Goal: Transaction & Acquisition: Download file/media

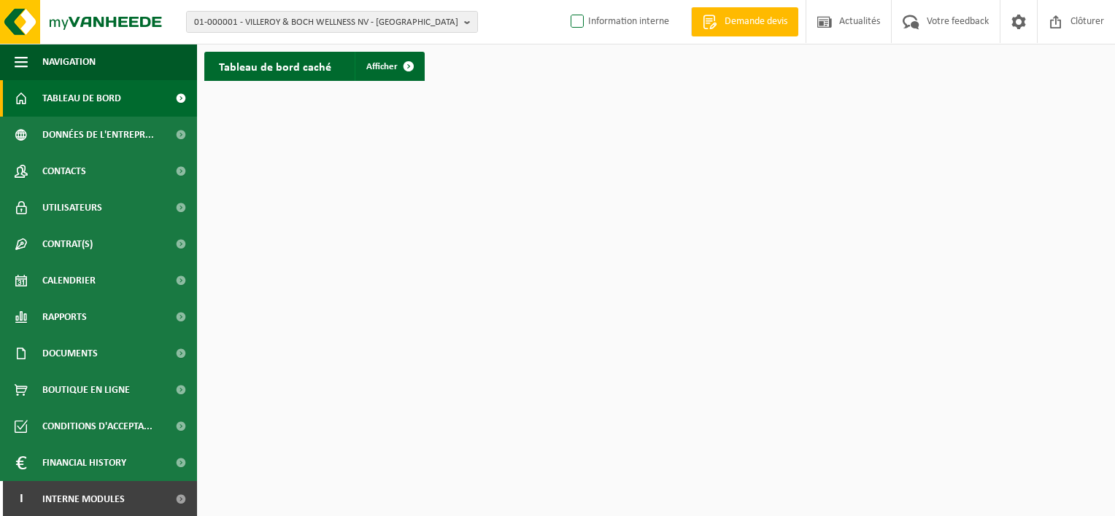
click at [574, 28] on label "Information interne" at bounding box center [618, 22] width 101 height 22
click at [565, 0] on input "Information interne" at bounding box center [565, -1] width 1 height 1
checkbox input "true"
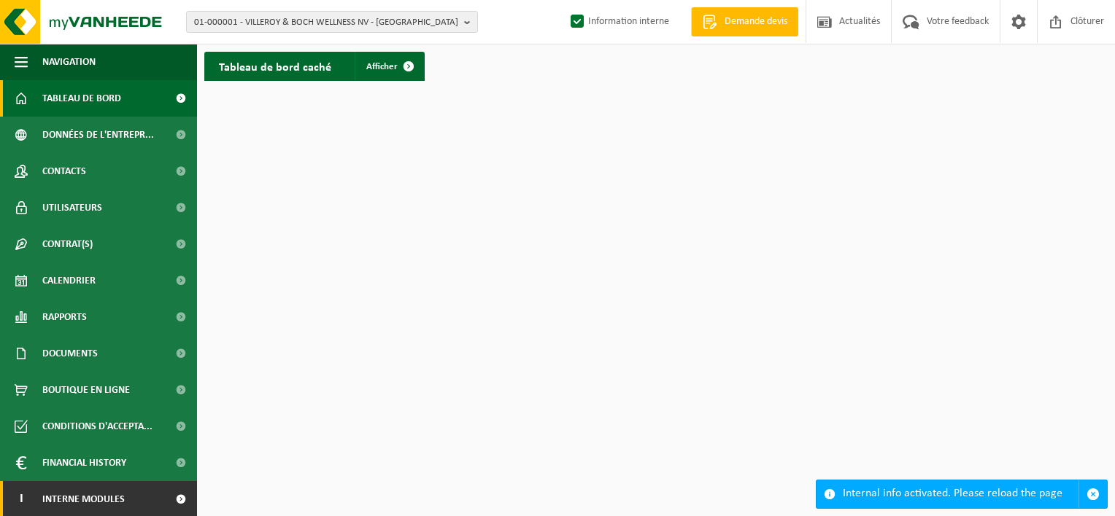
click at [164, 497] on span at bounding box center [180, 499] width 33 height 36
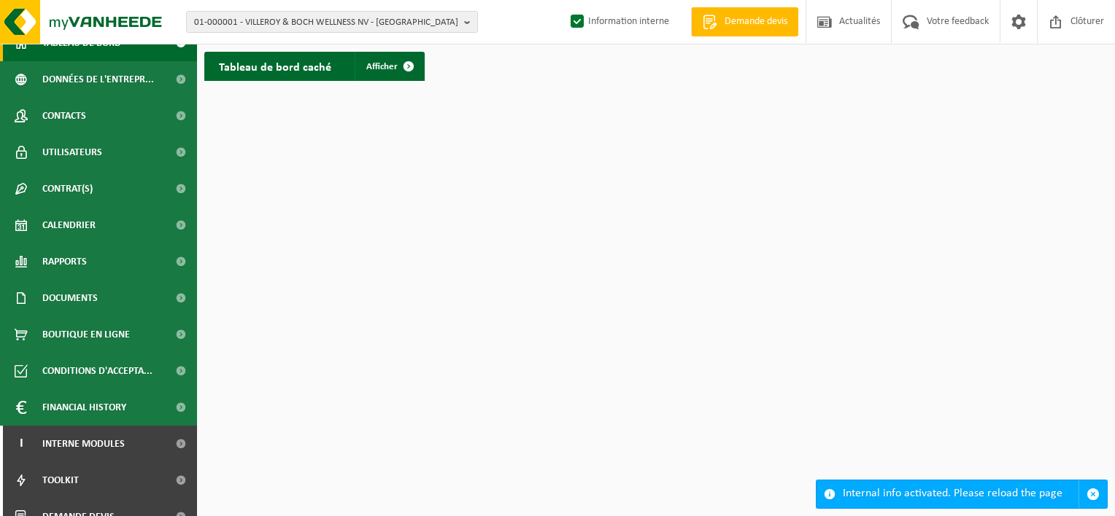
scroll to position [74, 0]
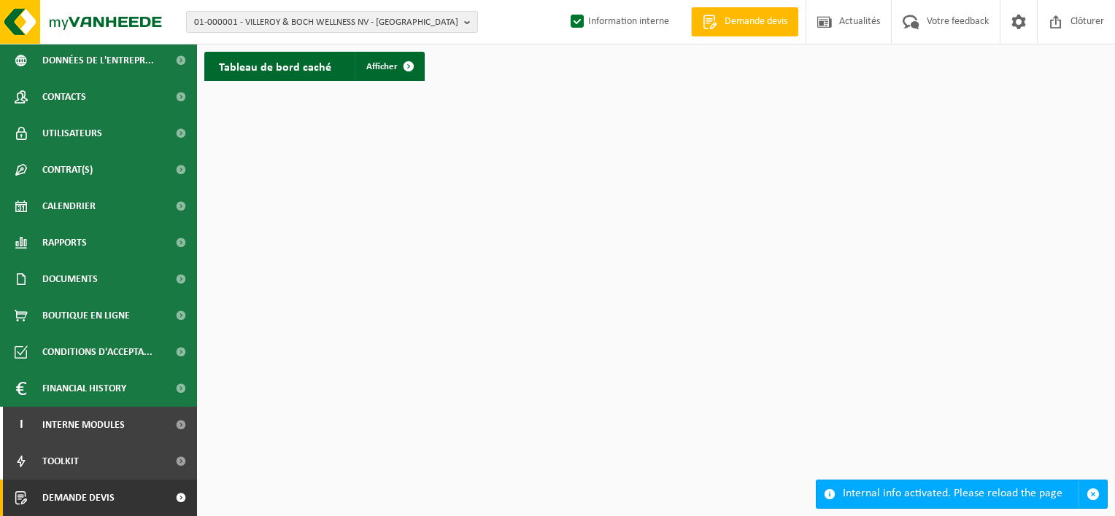
click at [151, 500] on link "Demande devis" at bounding box center [98, 498] width 197 height 36
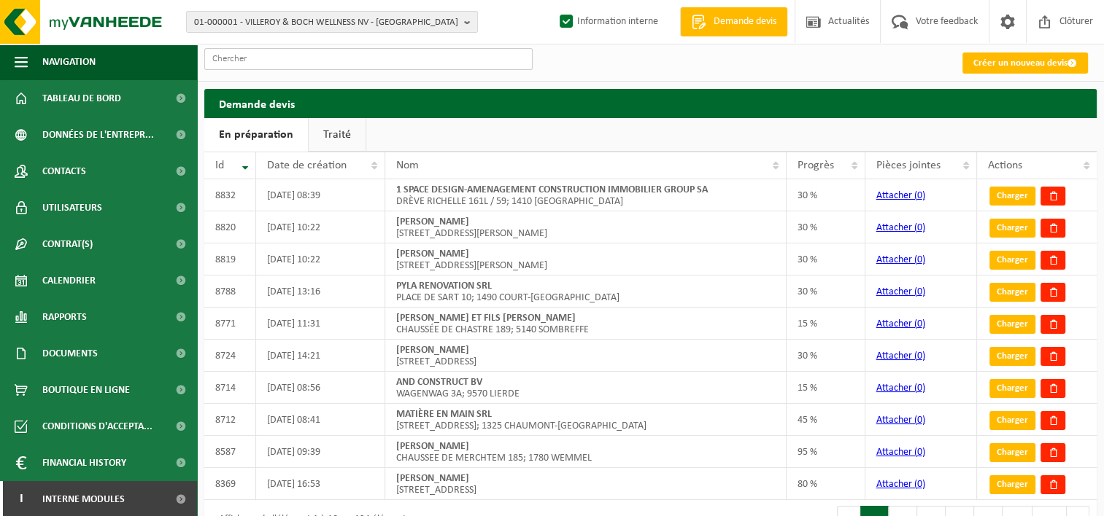
click at [355, 58] on input "text" at bounding box center [368, 59] width 328 height 22
paste input "RFQ25008488"
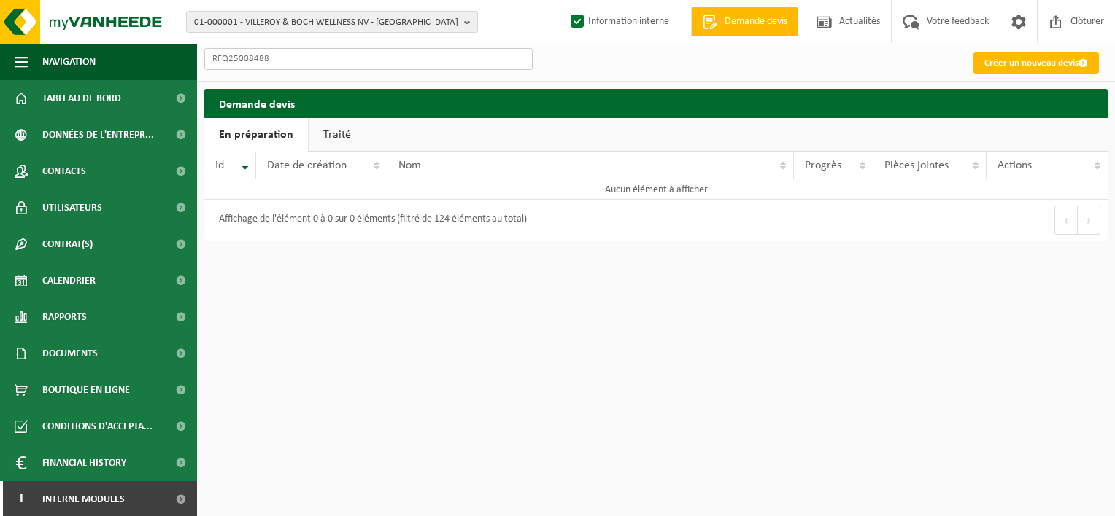
type input "RFQ25008488"
click at [344, 139] on link "Traité" at bounding box center [337, 135] width 57 height 34
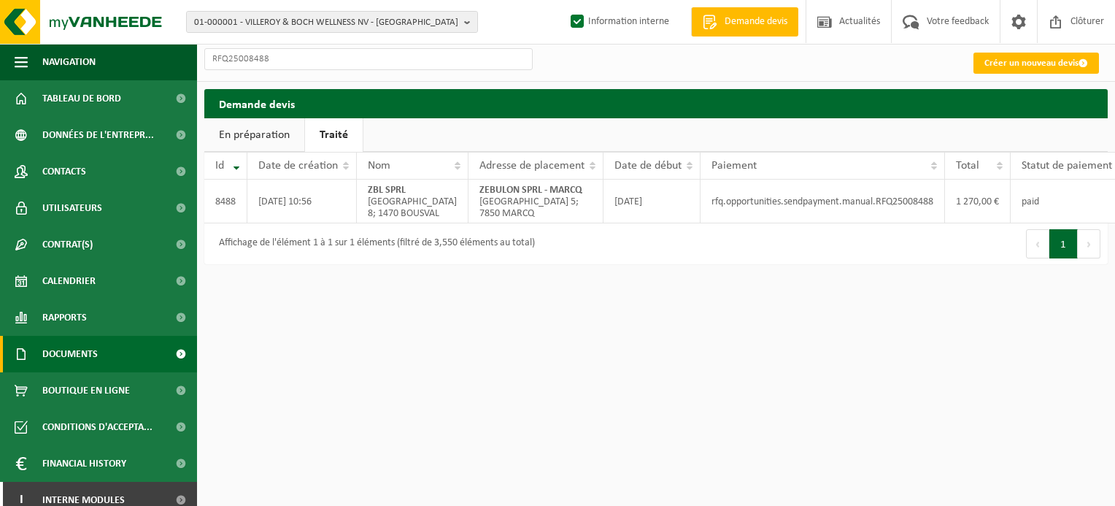
click at [99, 355] on link "Documents" at bounding box center [98, 354] width 197 height 36
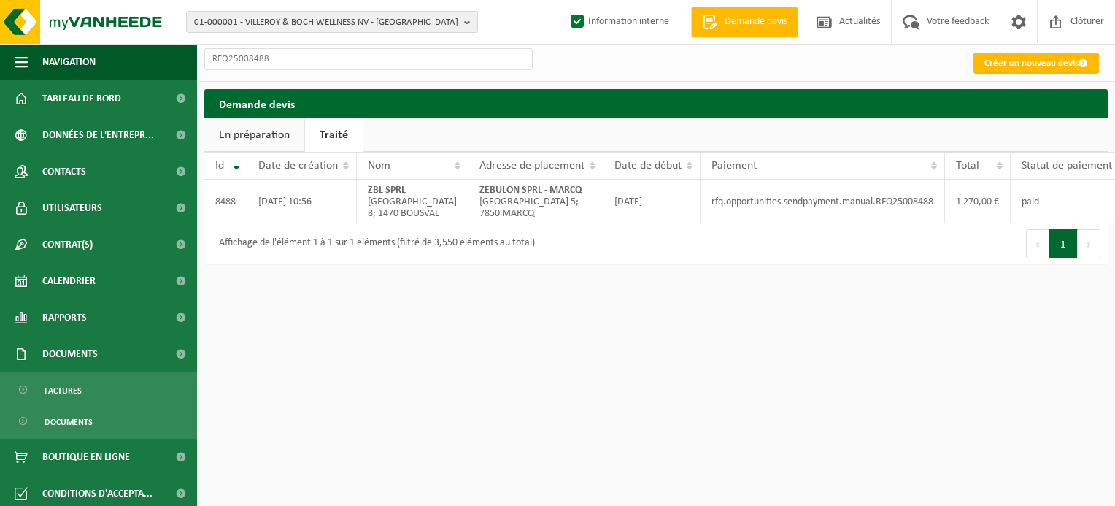
drag, startPoint x: 426, startPoint y: 430, endPoint x: 435, endPoint y: 340, distance: 90.9
click at [426, 430] on html "01-000001 - VILLEROY & BOCH WELLNESS NV - ROESELARE 01-000001 - VILLEROY & BOCH…" at bounding box center [557, 253] width 1115 height 506
click at [470, 18] on b "button" at bounding box center [470, 22] width 13 height 20
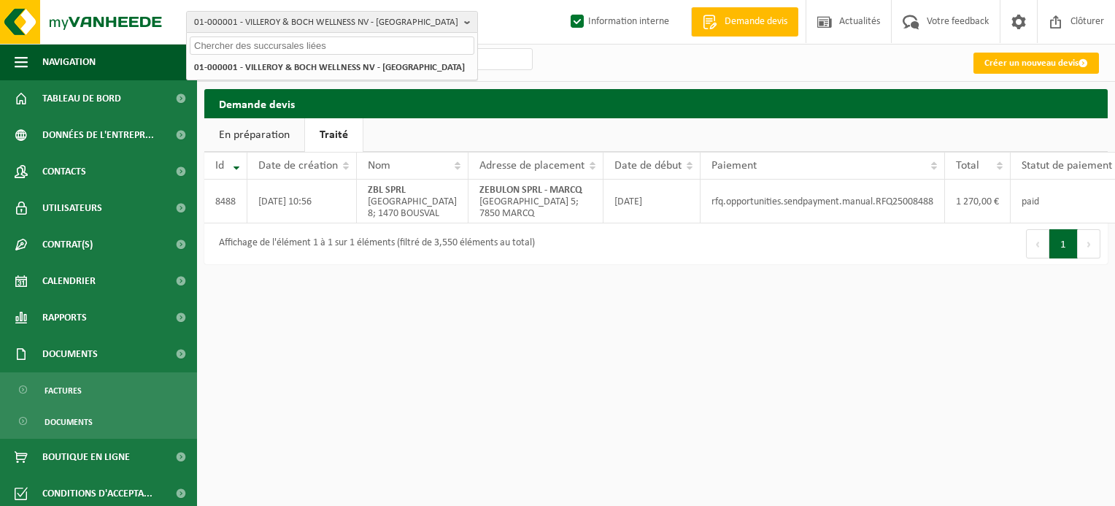
click at [441, 45] on input "text" at bounding box center [332, 45] width 284 height 18
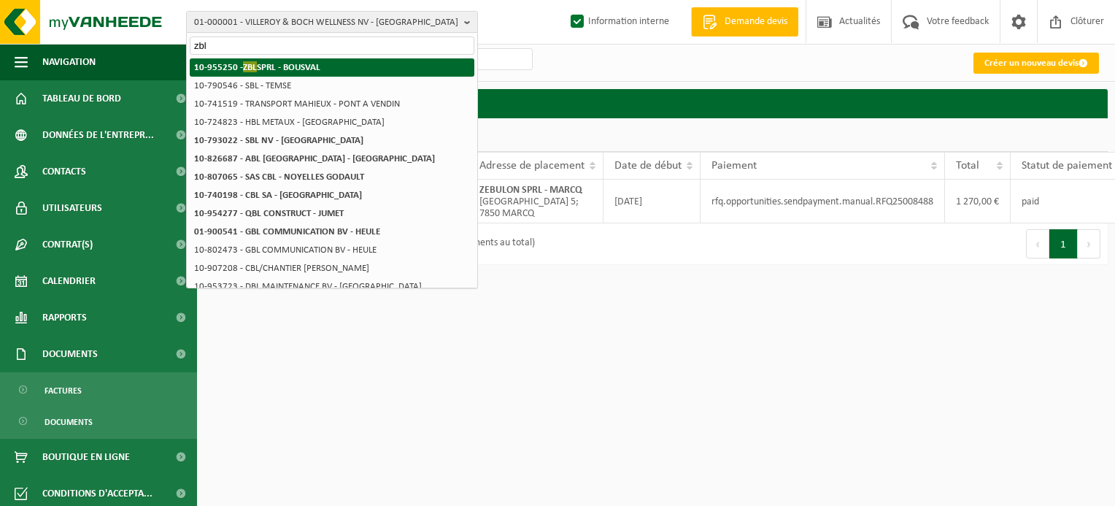
type input "zbl"
click at [394, 68] on li "10-955250 - ZBL SPRL - BOUSVAL" at bounding box center [332, 67] width 284 height 18
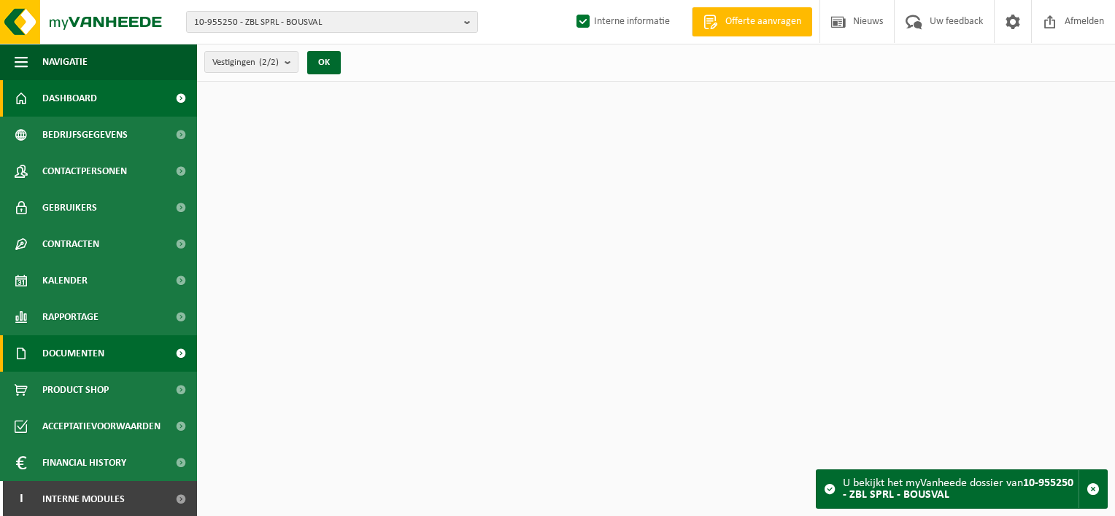
drag, startPoint x: 120, startPoint y: 356, endPoint x: 117, endPoint y: 365, distance: 9.2
click at [120, 356] on link "Documenten" at bounding box center [98, 354] width 197 height 36
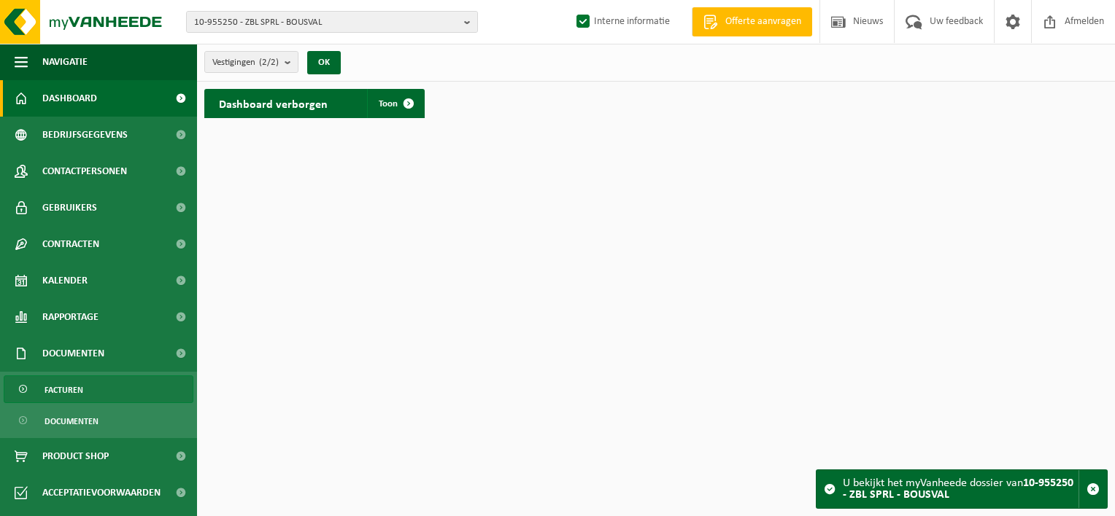
click at [112, 384] on link "Facturen" at bounding box center [99, 390] width 190 height 28
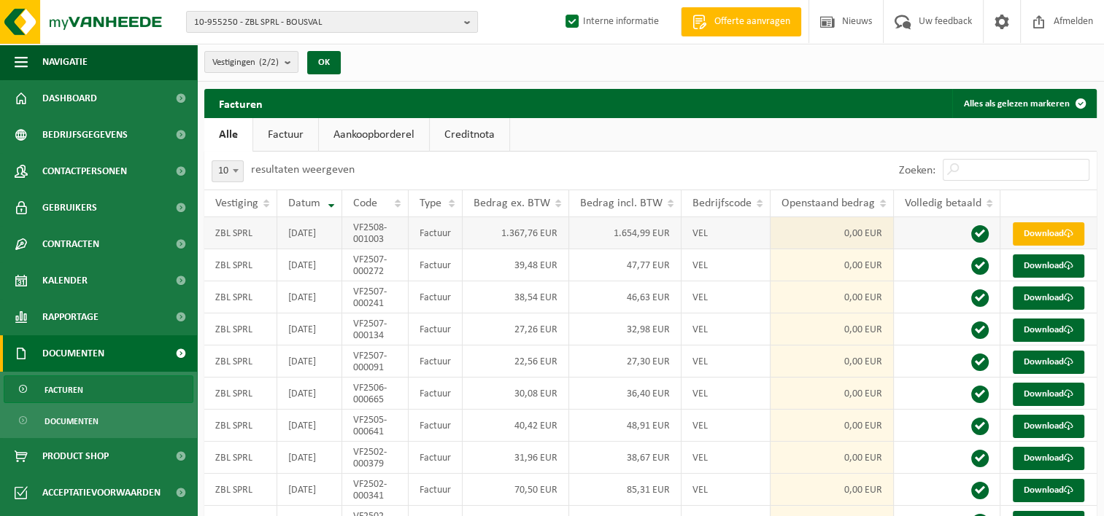
click at [1066, 236] on link "Download" at bounding box center [1048, 233] width 71 height 23
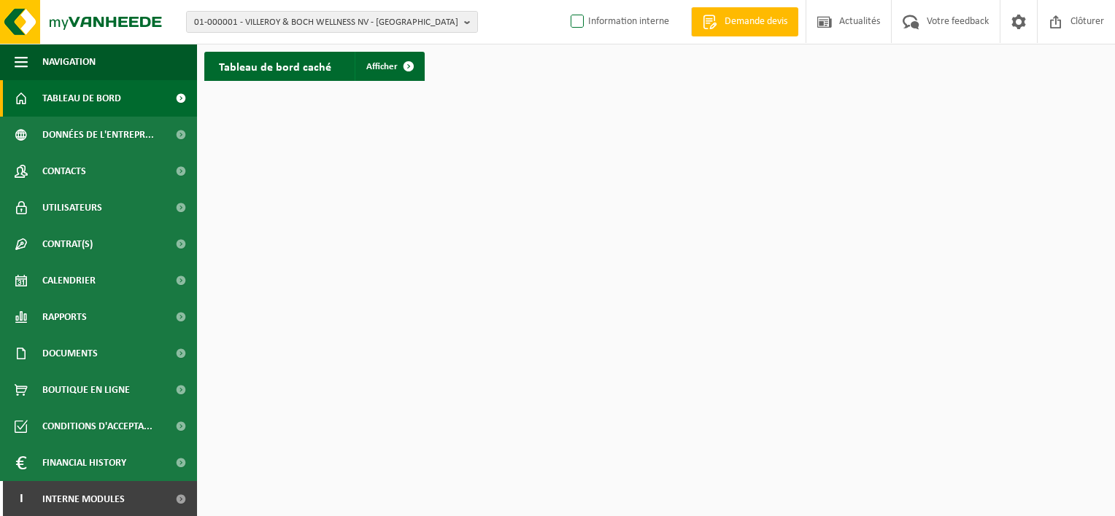
click at [571, 27] on label "Information interne" at bounding box center [618, 22] width 101 height 22
click at [565, 0] on input "Information interne" at bounding box center [565, -1] width 1 height 1
checkbox input "true"
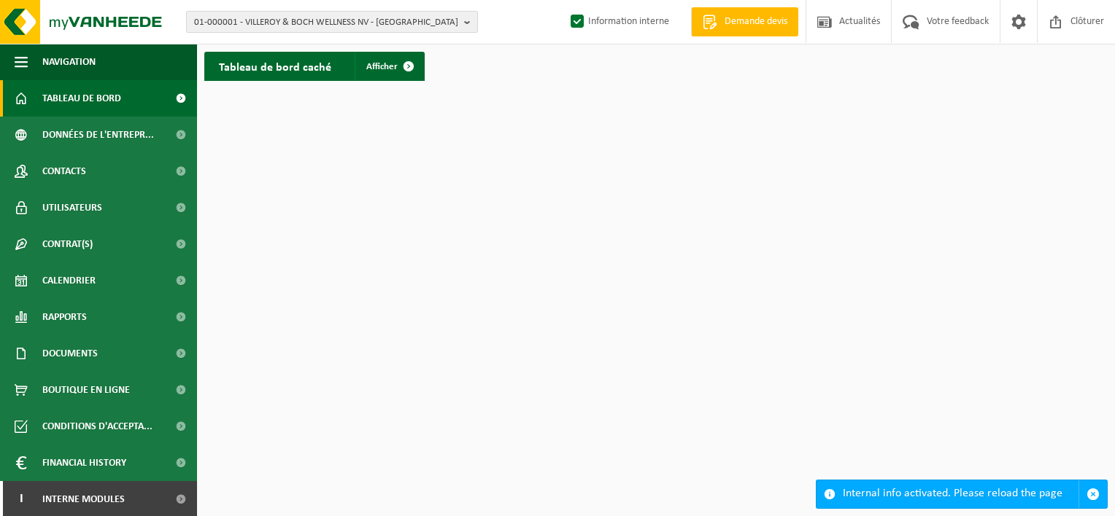
click at [465, 26] on b "button" at bounding box center [470, 22] width 13 height 20
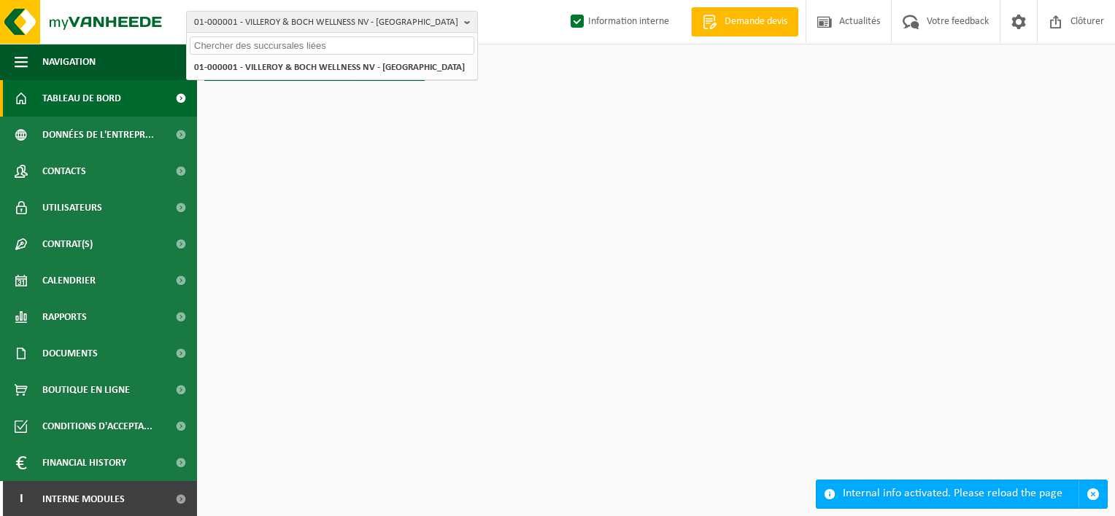
click at [422, 44] on input "text" at bounding box center [332, 45] width 284 height 18
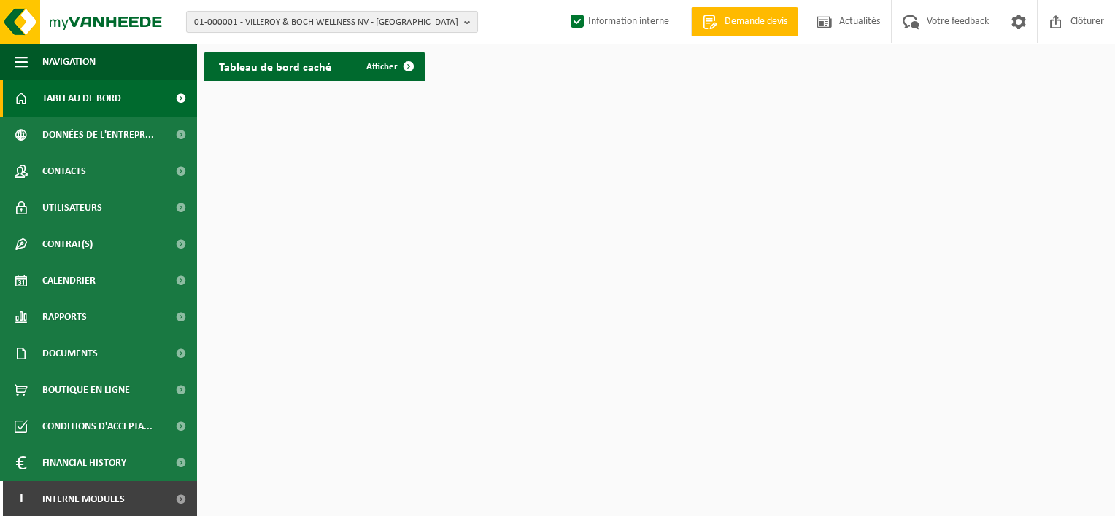
click at [467, 15] on b "button" at bounding box center [470, 22] width 13 height 20
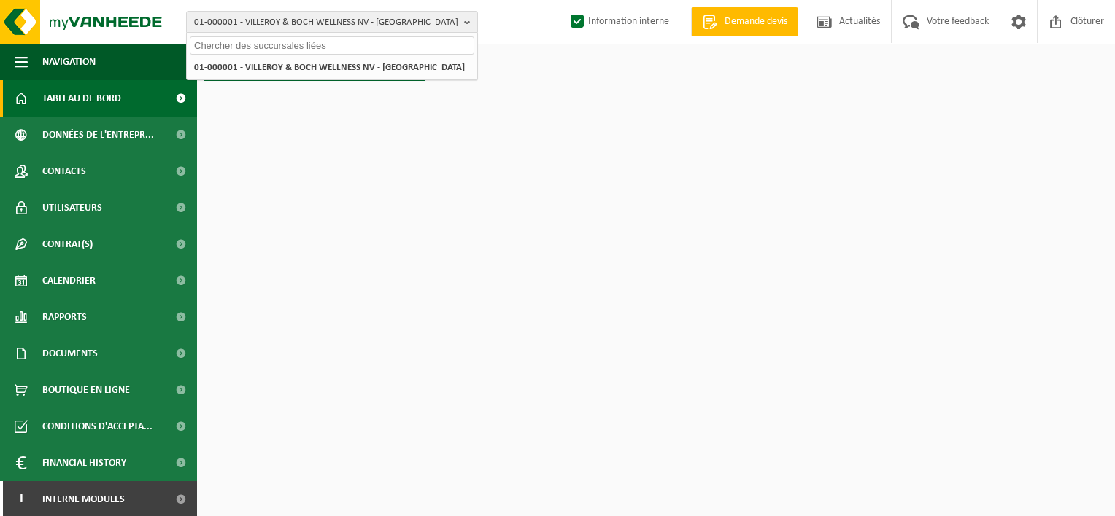
click at [415, 47] on input "text" at bounding box center [332, 45] width 284 height 18
paste input "10-985821"
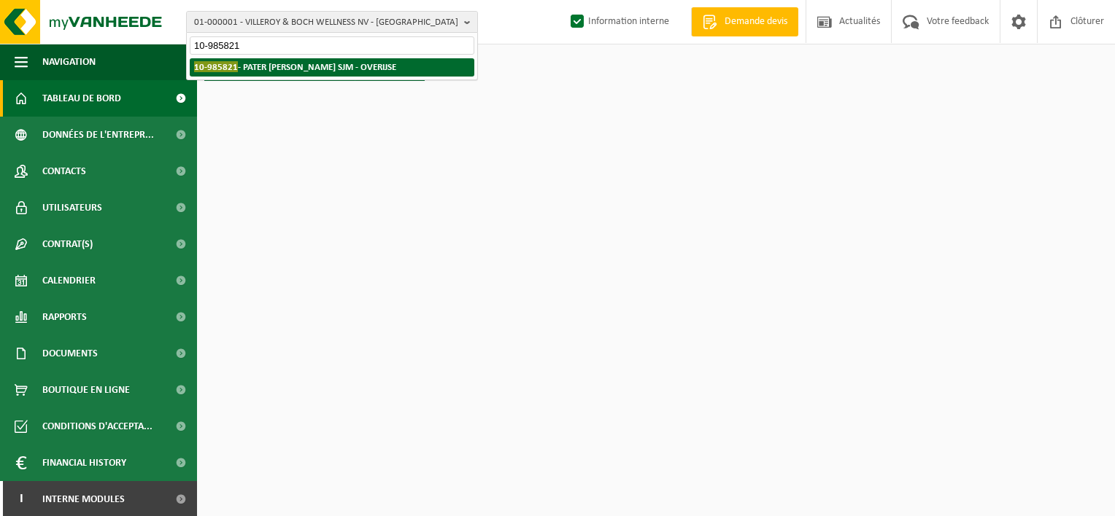
type input "10-985821"
click at [385, 67] on strong "10-985821 - PATER GERT VERBEKEN SJM - OVERIJSE" at bounding box center [295, 66] width 202 height 11
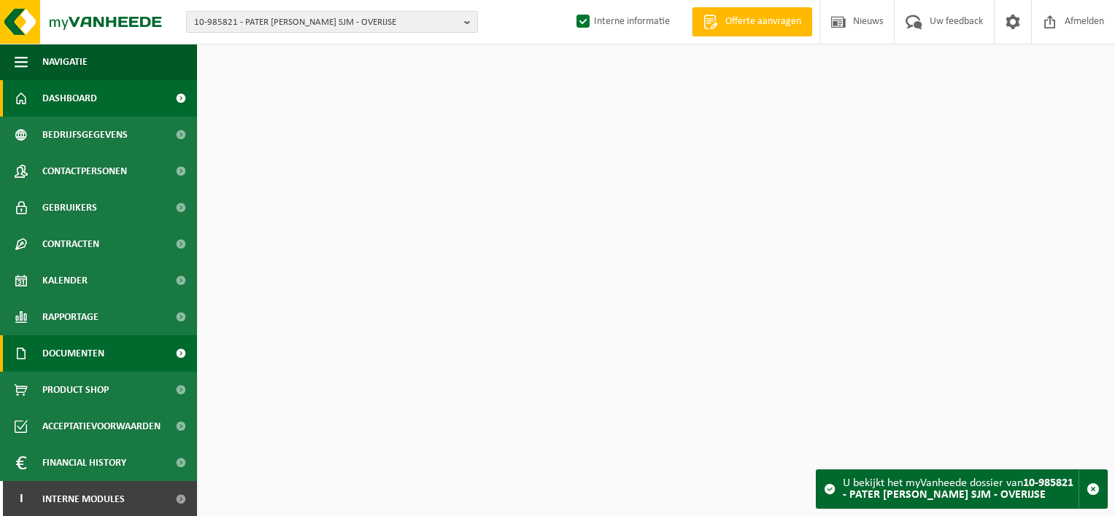
click at [108, 352] on link "Documenten" at bounding box center [98, 354] width 197 height 36
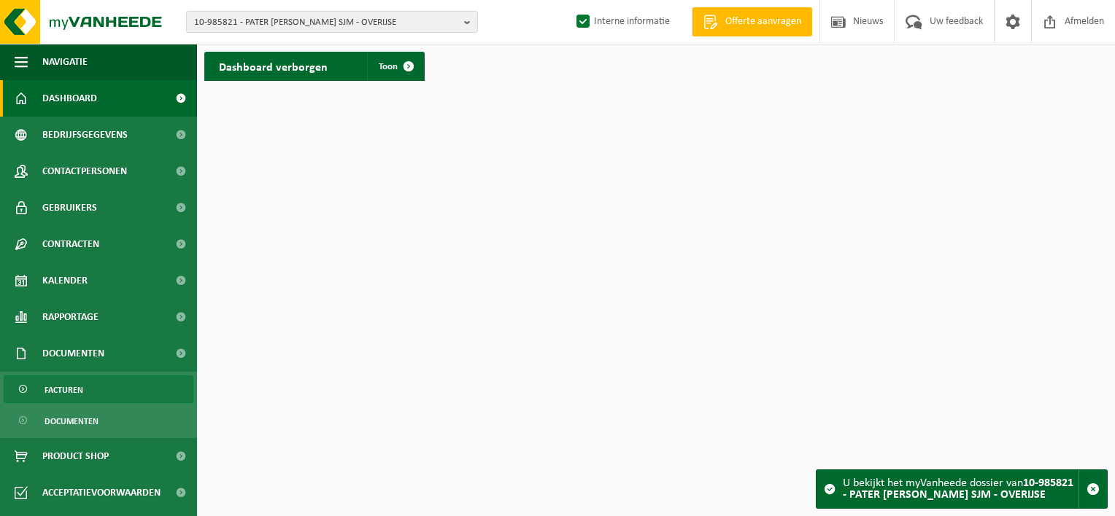
click at [88, 388] on link "Facturen" at bounding box center [99, 390] width 190 height 28
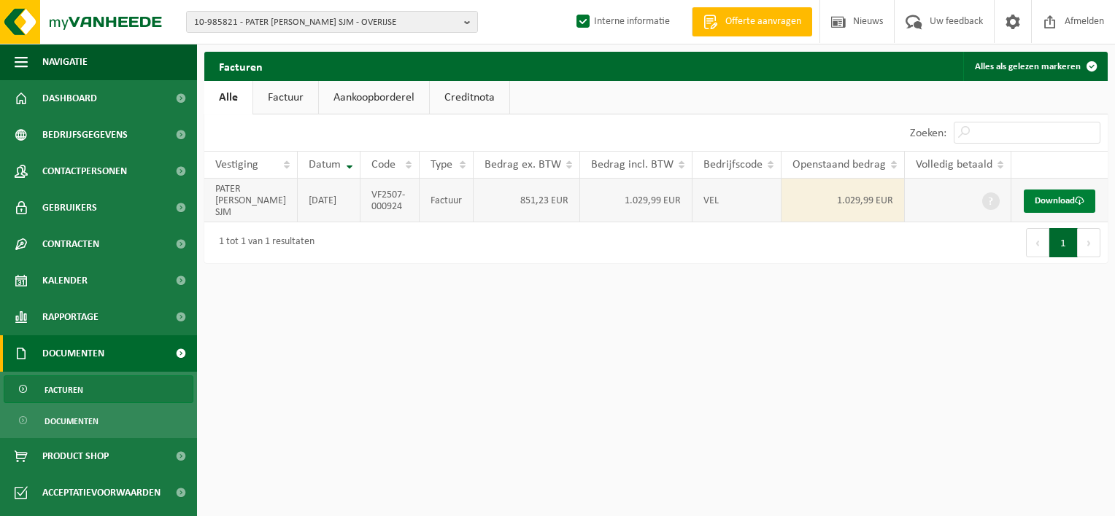
click at [1072, 197] on link "Download" at bounding box center [1058, 201] width 71 height 23
click at [85, 169] on span "Contactpersonen" at bounding box center [84, 171] width 85 height 36
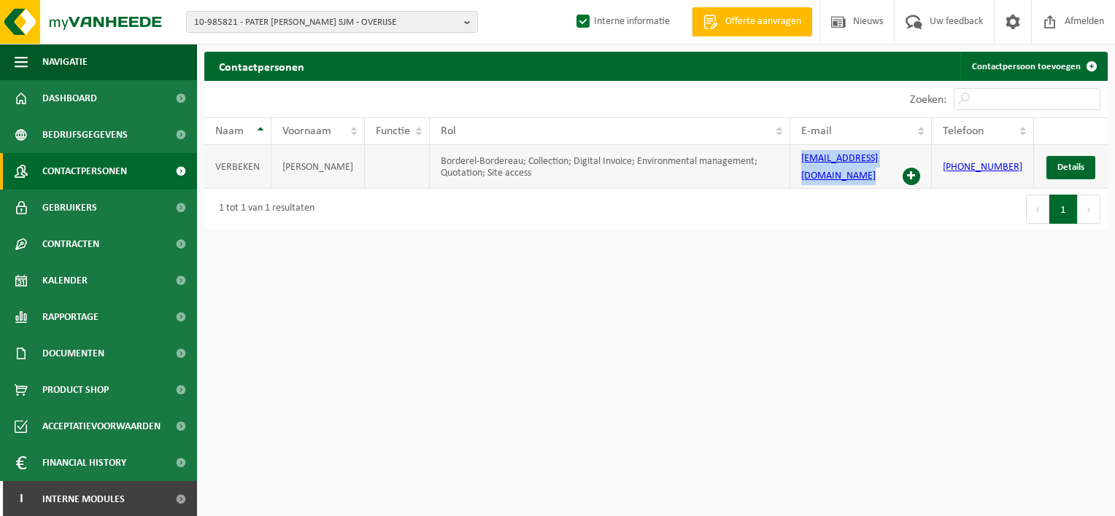
drag, startPoint x: 925, startPoint y: 157, endPoint x: 816, endPoint y: 160, distance: 108.8
click at [816, 160] on td "[EMAIL_ADDRESS][DOMAIN_NAME]" at bounding box center [861, 167] width 142 height 44
copy td "[EMAIL_ADDRESS][DOMAIN_NAME]"
